Goal: Find specific page/section: Find specific page/section

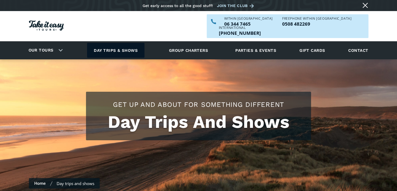
click at [134, 43] on link "Day trips & shows" at bounding box center [115, 50] width 57 height 15
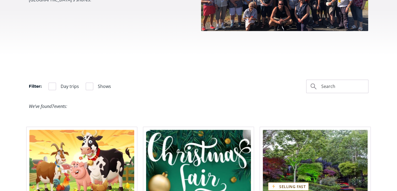
scroll to position [291, 0]
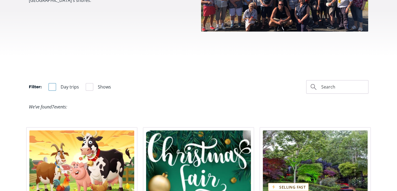
click at [50, 83] on div "Filter" at bounding box center [52, 87] width 8 height 8
click at [50, 85] on input "Day trips" at bounding box center [50, 87] width 4 height 4
checkbox input "true"
click at [87, 83] on div "Filter" at bounding box center [90, 87] width 8 height 8
click at [87, 85] on input "Shows" at bounding box center [88, 87] width 4 height 4
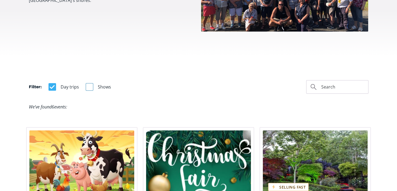
checkbox input "true"
click at [54, 83] on div "Filter" at bounding box center [52, 87] width 8 height 8
click at [52, 85] on input "Day trips" at bounding box center [50, 87] width 4 height 4
checkbox input "false"
